Goal: Information Seeking & Learning: Learn about a topic

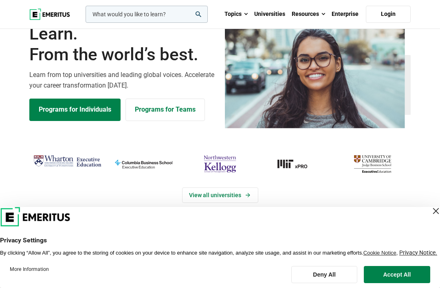
click at [431, 205] on div "Close Layer" at bounding box center [435, 210] width 11 height 11
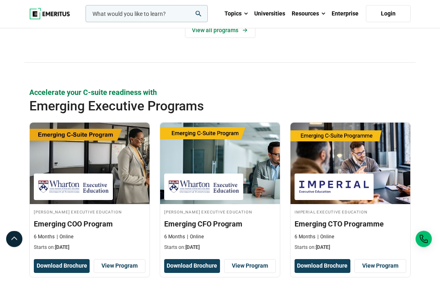
scroll to position [442, 0]
click at [230, 38] on link "View all programs" at bounding box center [220, 29] width 70 height 15
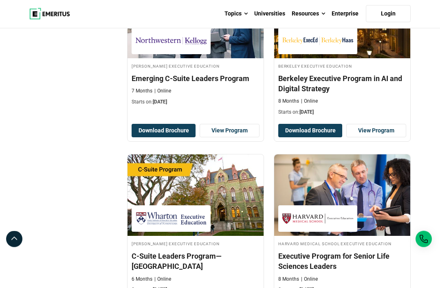
scroll to position [504, 0]
click at [227, 138] on link "View Program" at bounding box center [230, 131] width 60 height 14
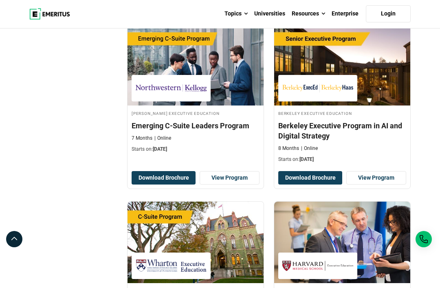
scroll to position [456, 0]
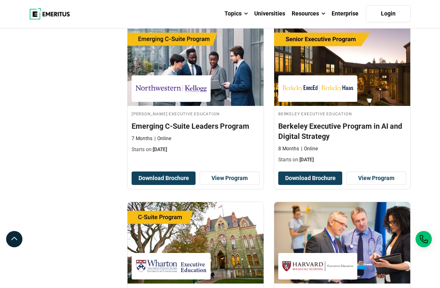
click at [377, 141] on h4 "Berkeley Executive Program in AI and Digital Strategy" at bounding box center [342, 131] width 128 height 20
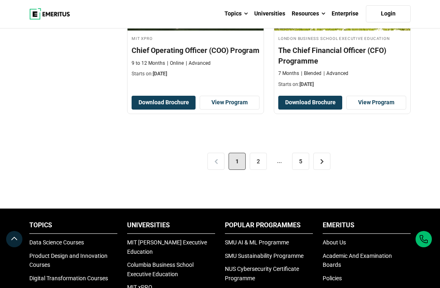
scroll to position [1782, 0]
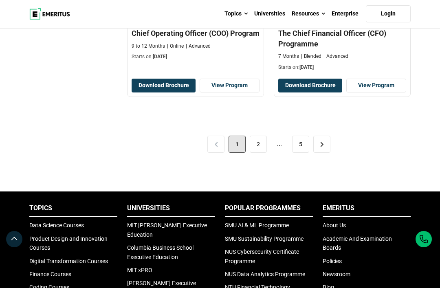
click at [257, 153] on link "2" at bounding box center [258, 144] width 17 height 17
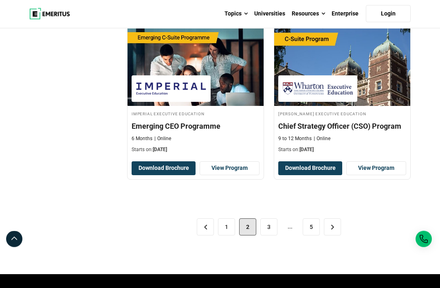
scroll to position [1746, 0]
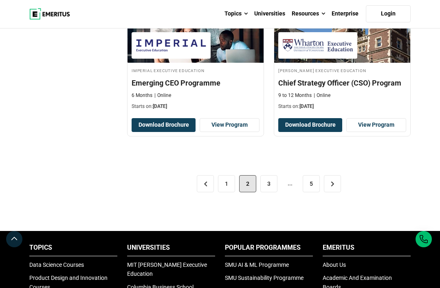
click at [270, 192] on link "3" at bounding box center [268, 183] width 17 height 17
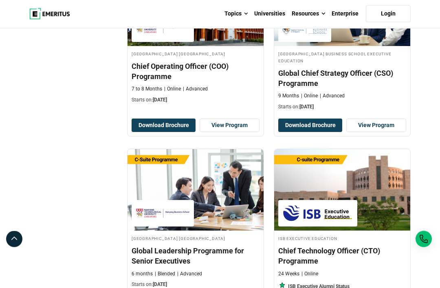
scroll to position [1049, 0]
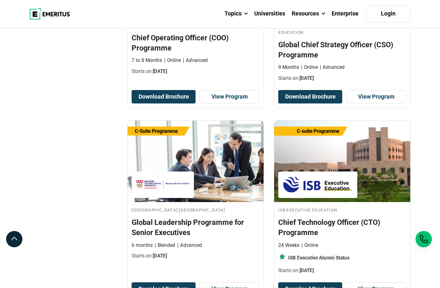
click at [178, 237] on h4 "Global Leadership Programme for Senior Executives" at bounding box center [196, 227] width 128 height 20
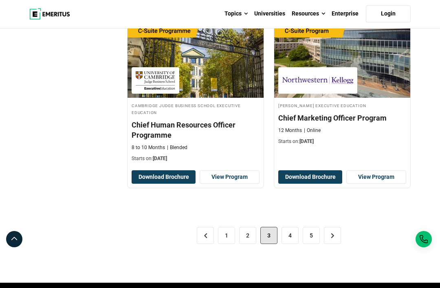
scroll to position [1705, 0]
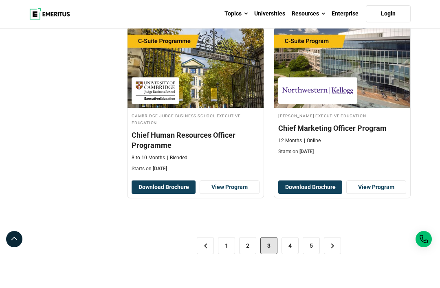
click at [291, 254] on link "4" at bounding box center [289, 245] width 17 height 17
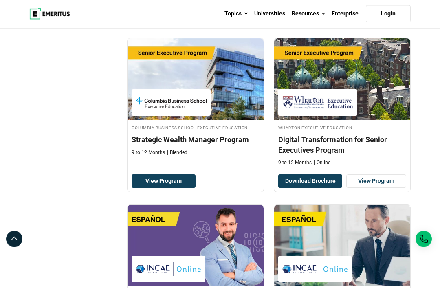
scroll to position [1453, 0]
click at [176, 178] on link "View Program" at bounding box center [164, 181] width 64 height 14
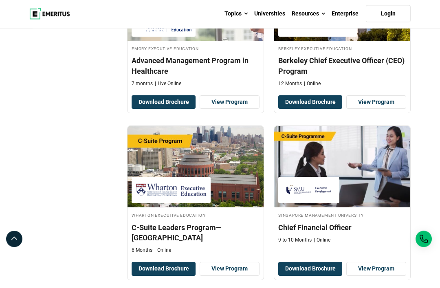
scroll to position [852, 0]
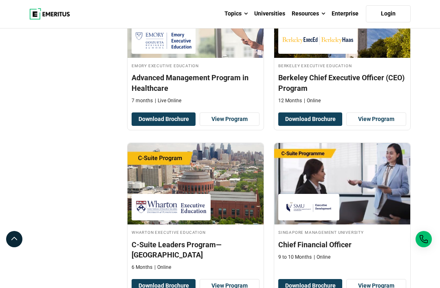
click at [393, 126] on link "View Program" at bounding box center [376, 119] width 60 height 14
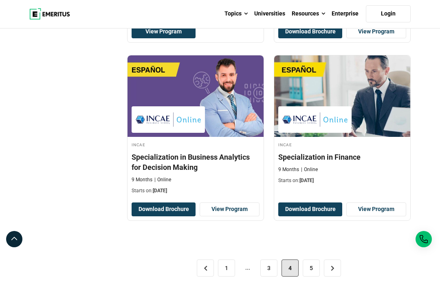
scroll to position [1602, 0]
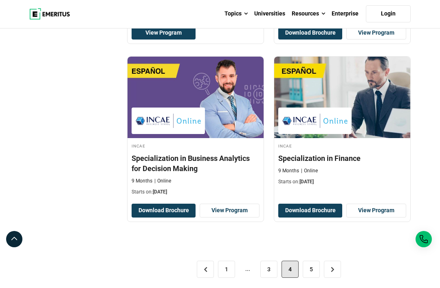
click at [312, 266] on link "5" at bounding box center [311, 269] width 17 height 17
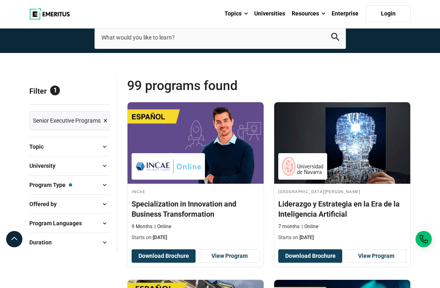
scroll to position [95, 0]
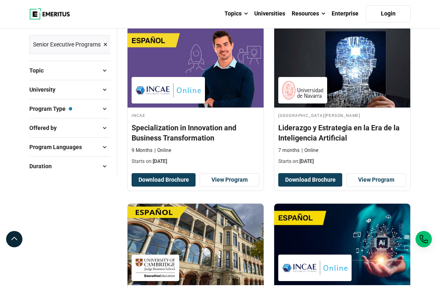
click at [98, 115] on button "Program Type — Senior Executive Programs" at bounding box center [69, 109] width 81 height 12
click at [100, 115] on span at bounding box center [104, 109] width 12 height 12
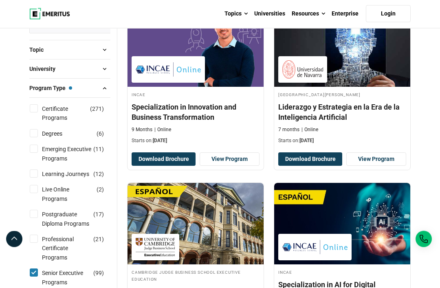
scroll to position [116, 0]
click at [33, 112] on input "Certificate Programs ( 271 )" at bounding box center [34, 108] width 8 height 8
checkbox input "true"
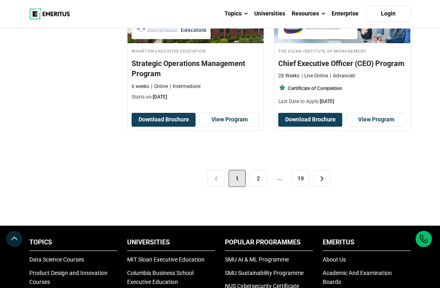
scroll to position [1748, 0]
click at [262, 187] on link "2" at bounding box center [258, 178] width 17 height 17
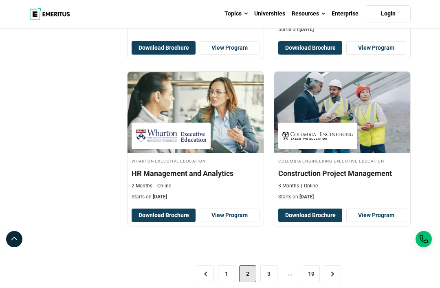
scroll to position [1670, 0]
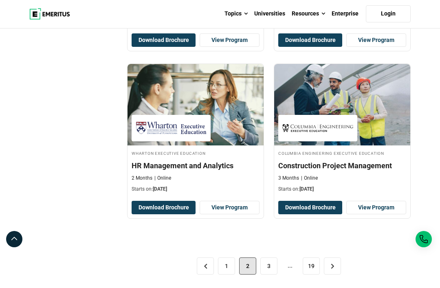
click at [272, 274] on link "3" at bounding box center [268, 265] width 17 height 17
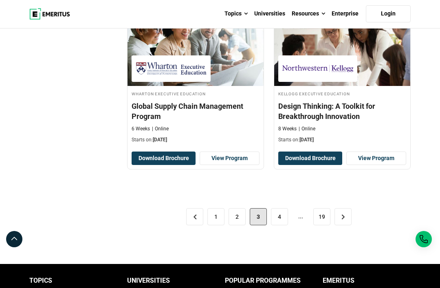
scroll to position [1768, 0]
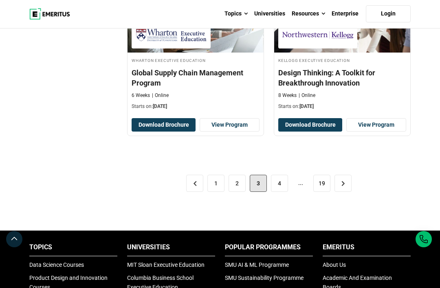
click at [278, 192] on link "4" at bounding box center [279, 183] width 17 height 17
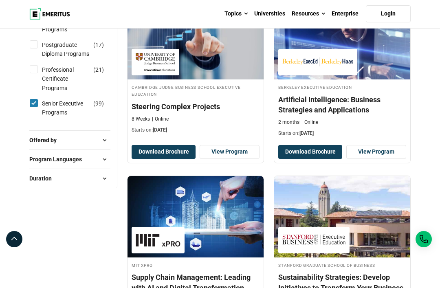
scroll to position [283, 0]
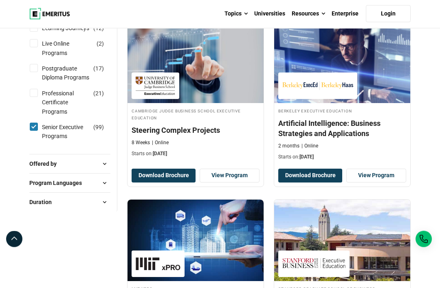
click at [31, 131] on input "Senior Executive Programs ( 99 )" at bounding box center [34, 127] width 8 height 8
checkbox input "false"
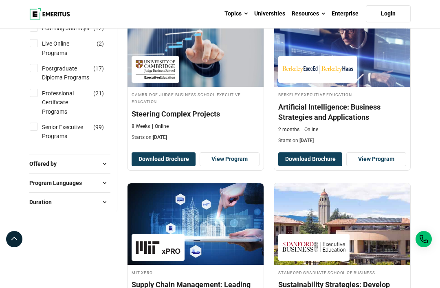
checkbox input "false"
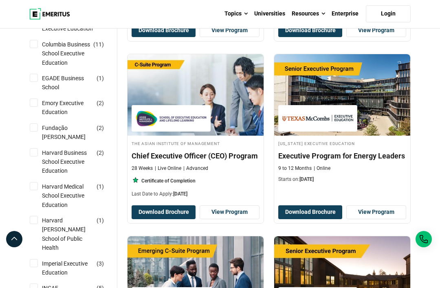
scroll to position [245, 0]
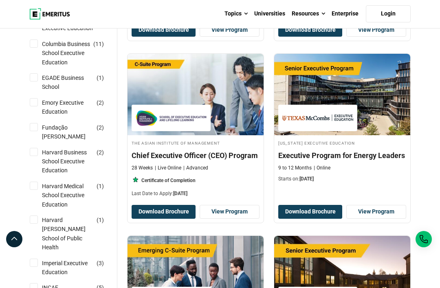
click at [33, 48] on input "Columbia Business School Executive Education ( 11 )" at bounding box center [34, 44] width 8 height 8
checkbox input "true"
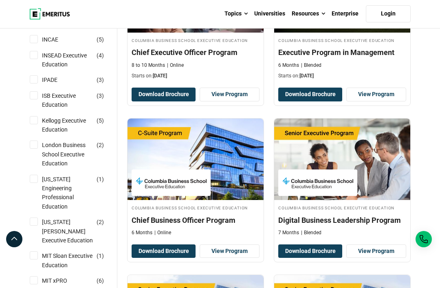
scroll to position [539, 0]
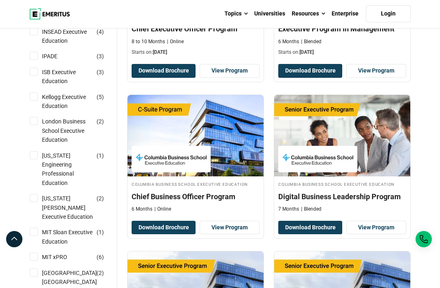
click at [32, 101] on input "Kellogg Executive Education ( 5 )" at bounding box center [34, 96] width 8 height 8
checkbox input "true"
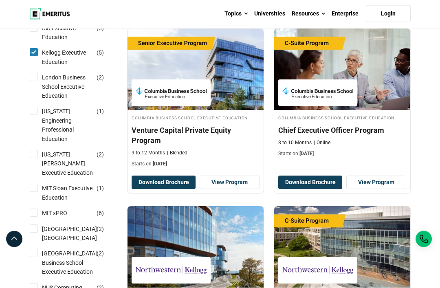
scroll to position [629, 0]
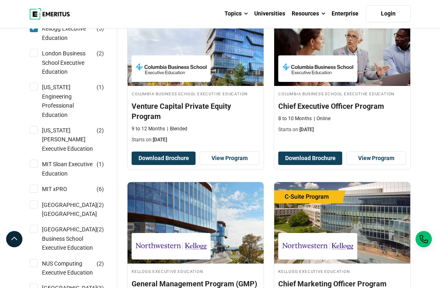
click at [28, 140] on div "Filter 3 Reset all × Columbia Business School Executive Education × [PERSON_NAM…" at bounding box center [73, 177] width 98 height 1420
click at [32, 143] on li "[US_STATE] [PERSON_NAME] Executive Education ( 2 )" at bounding box center [69, 140] width 81 height 34
click at [28, 147] on div "Filter 3 Reset all × Columbia Business School Executive Education × Kellogg Exe…" at bounding box center [73, 177] width 98 height 1420
click at [30, 134] on input "Michigan Ross Executive Education ( 2 )" at bounding box center [34, 130] width 8 height 8
checkbox input "true"
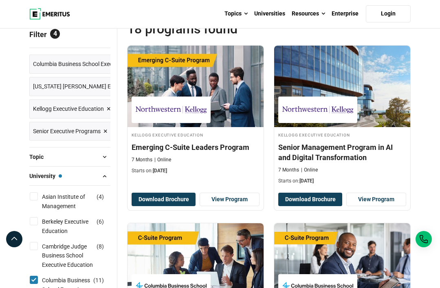
scroll to position [75, 0]
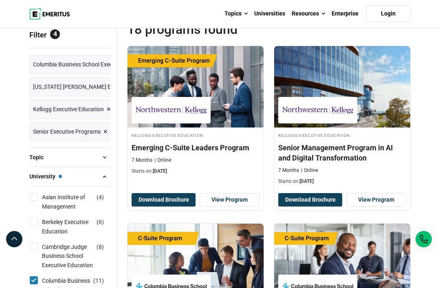
click at [241, 207] on link "View Program" at bounding box center [230, 200] width 60 height 14
